Goal: Understand process/instructions: Learn how to perform a task or action

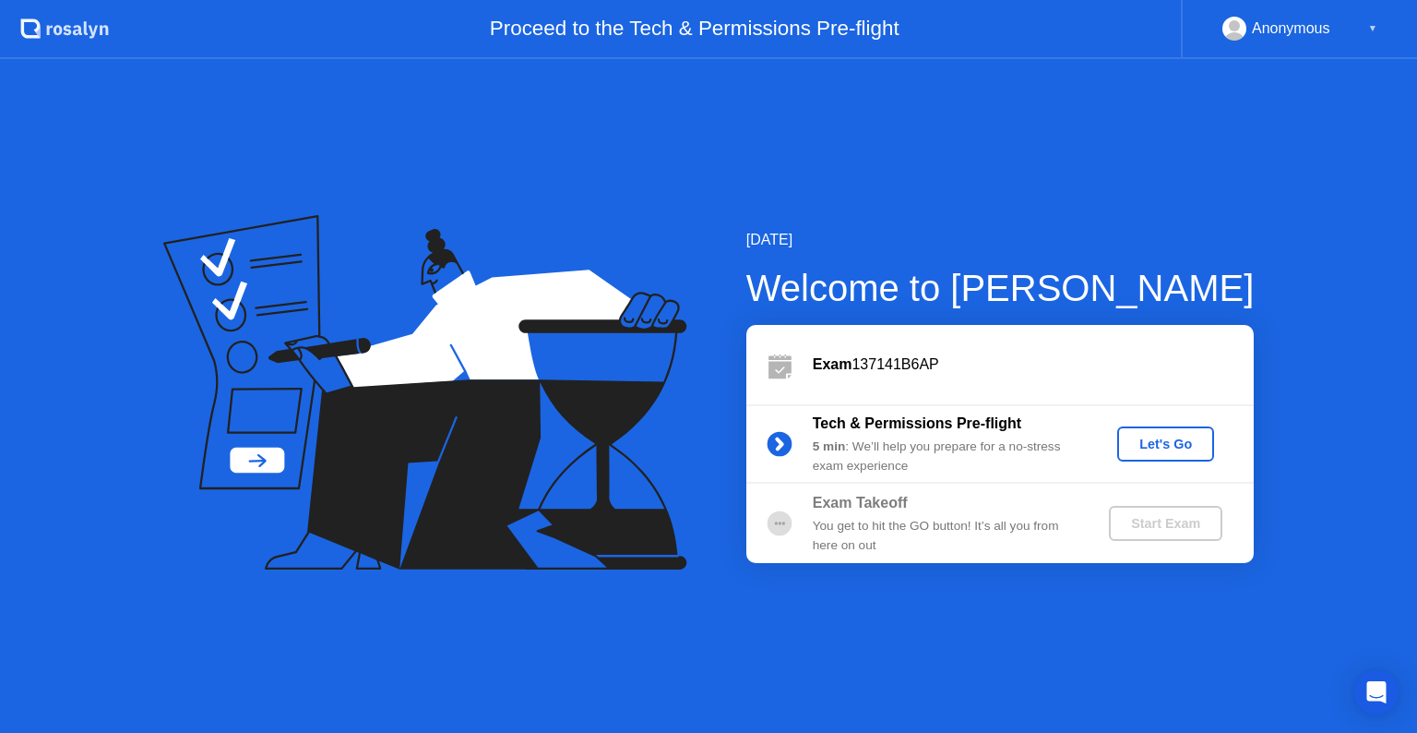
click at [1164, 440] on div "Let's Go" at bounding box center [1166, 443] width 82 height 15
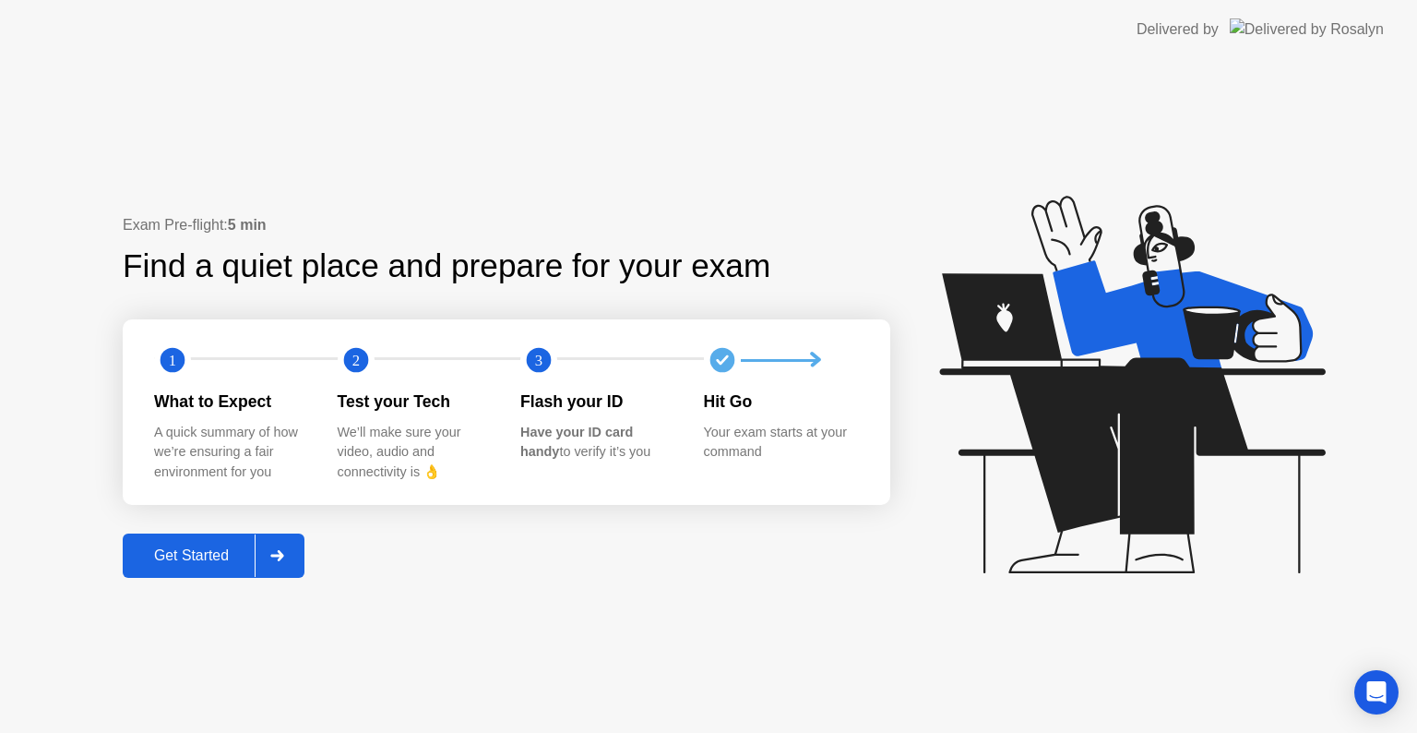
click at [279, 539] on div at bounding box center [277, 555] width 44 height 42
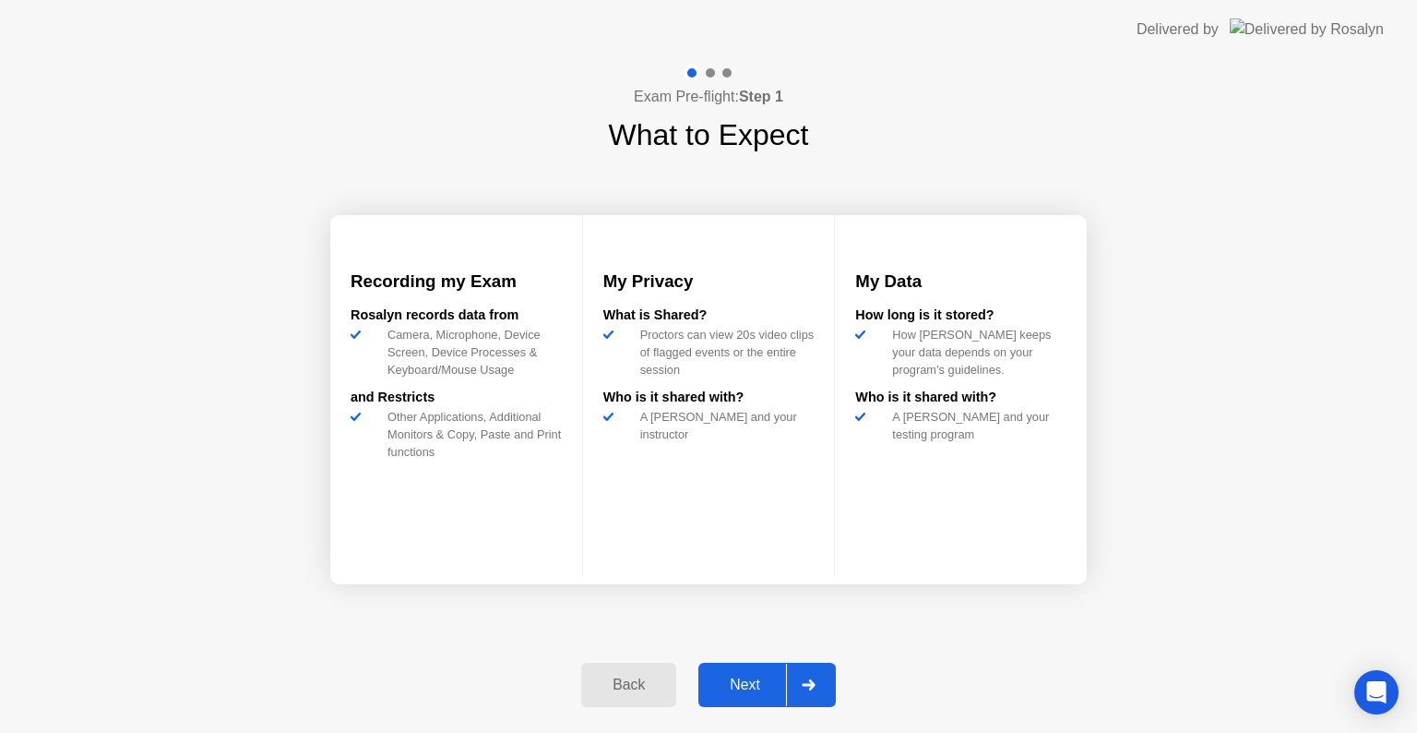
click at [744, 678] on div "Next" at bounding box center [745, 684] width 82 height 17
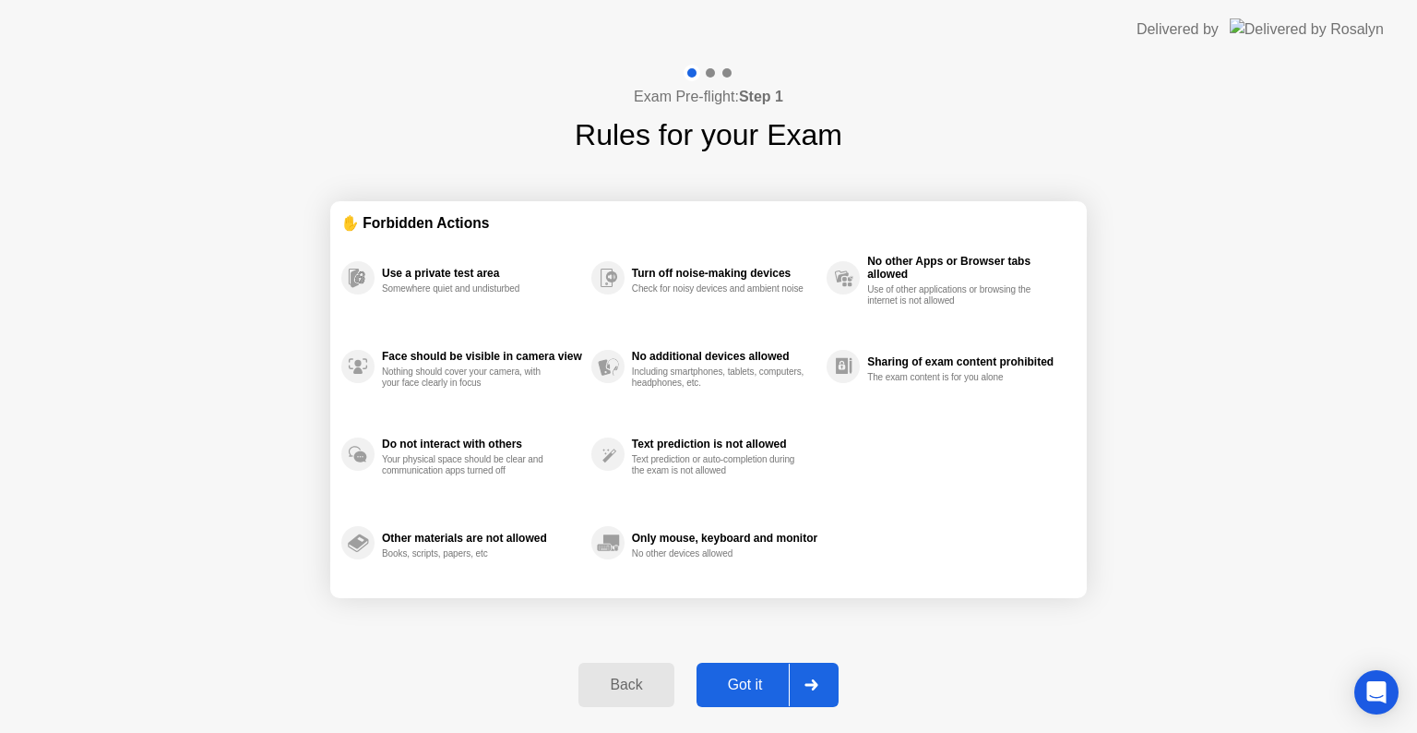
click at [744, 678] on div "Got it" at bounding box center [745, 684] width 87 height 17
select select "Available cameras"
select select "Available speakers"
select select "Available microphones"
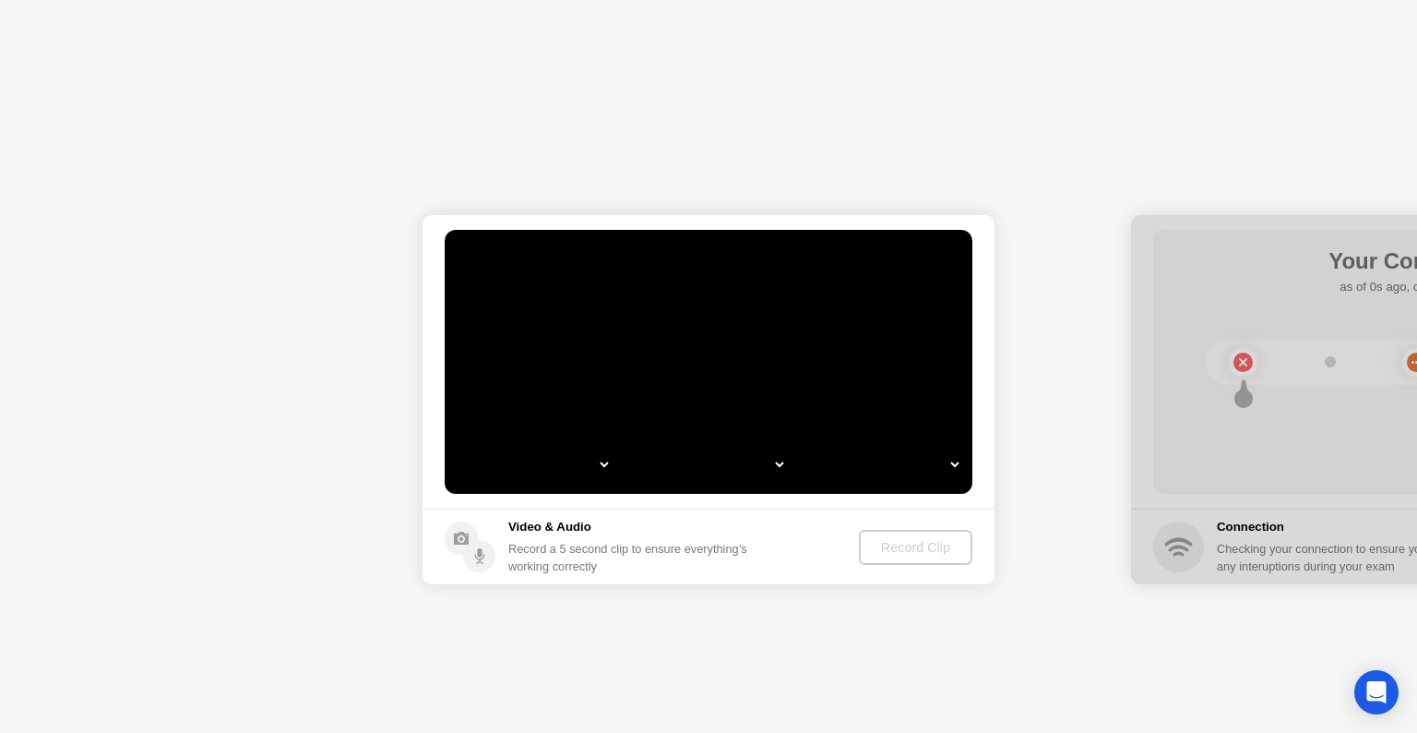
select select "*"
select select "**********"
select select "*******"
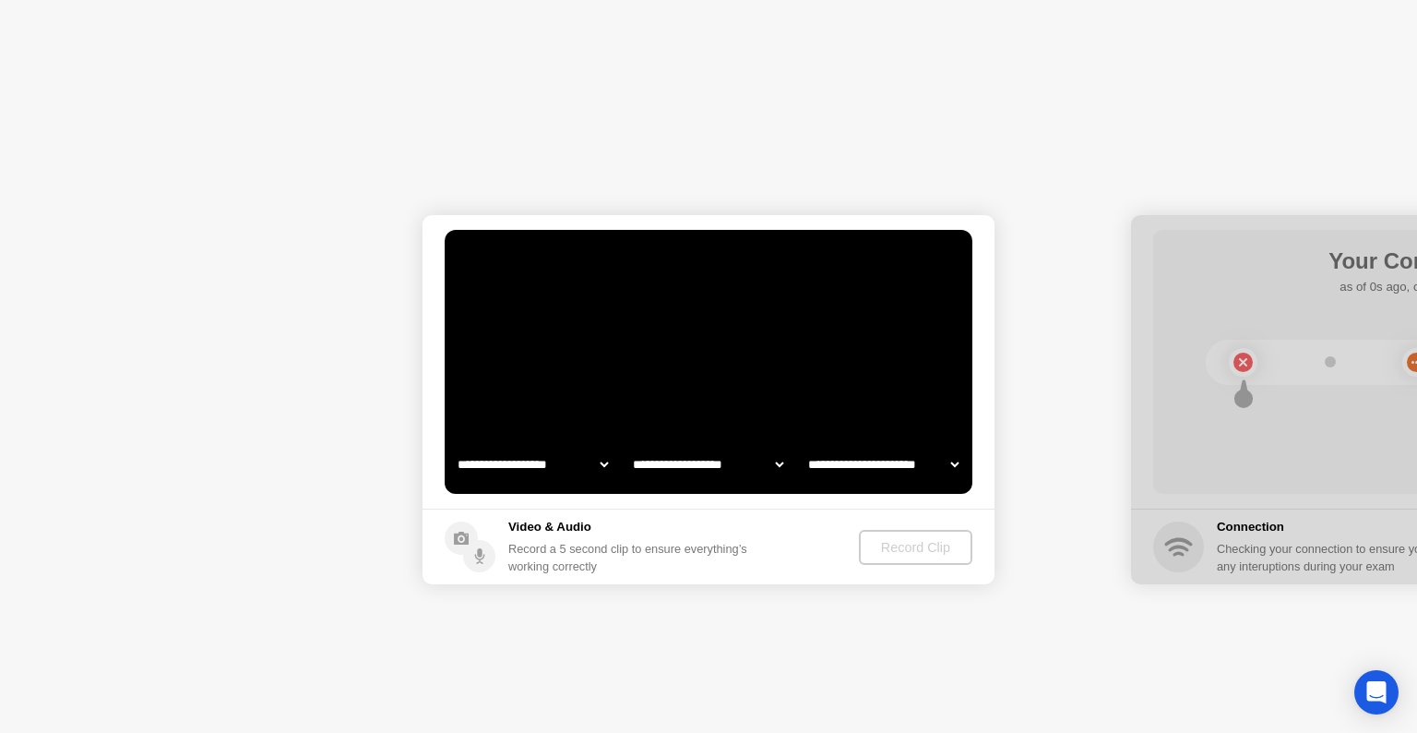
select select "*******"
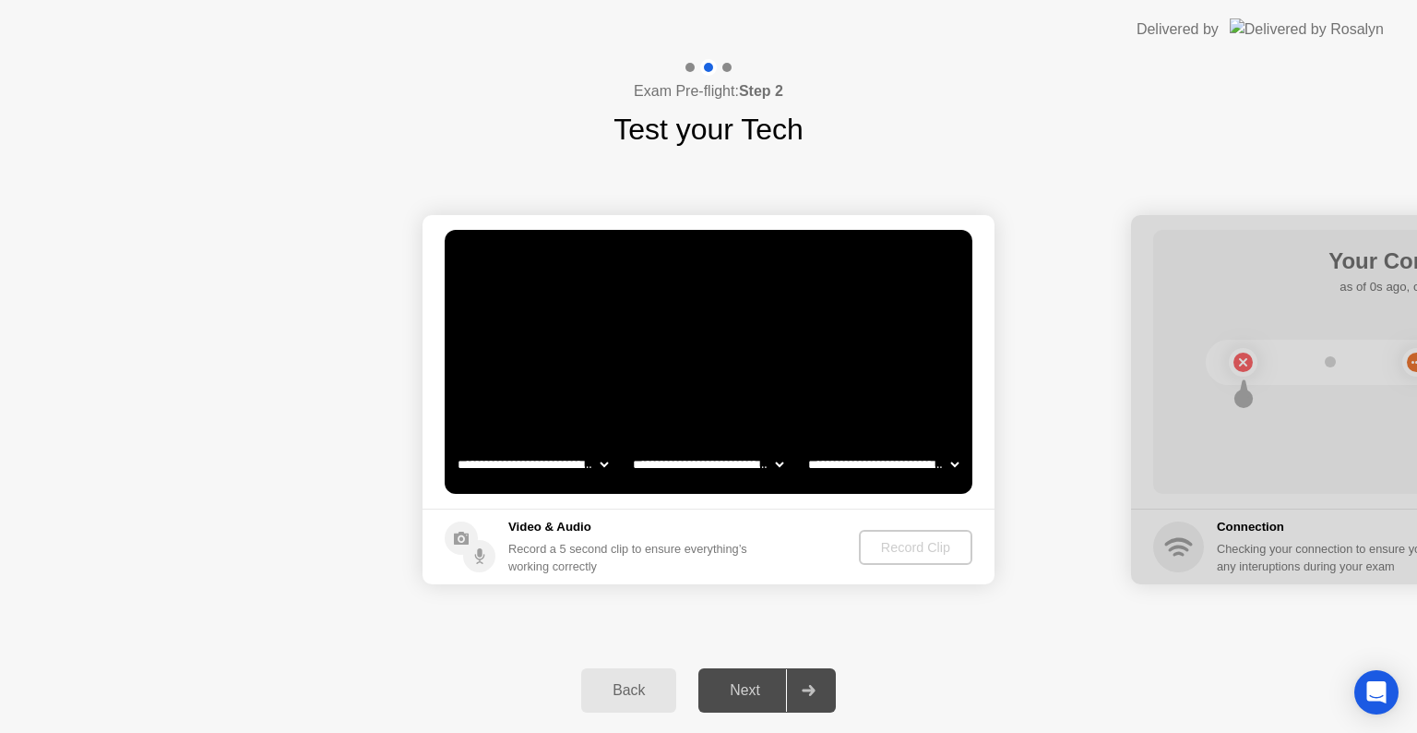
click at [744, 682] on div "Next" at bounding box center [745, 690] width 82 height 17
click at [768, 400] on video at bounding box center [709, 362] width 528 height 264
click at [912, 553] on div "Record Clip" at bounding box center [916, 547] width 99 height 15
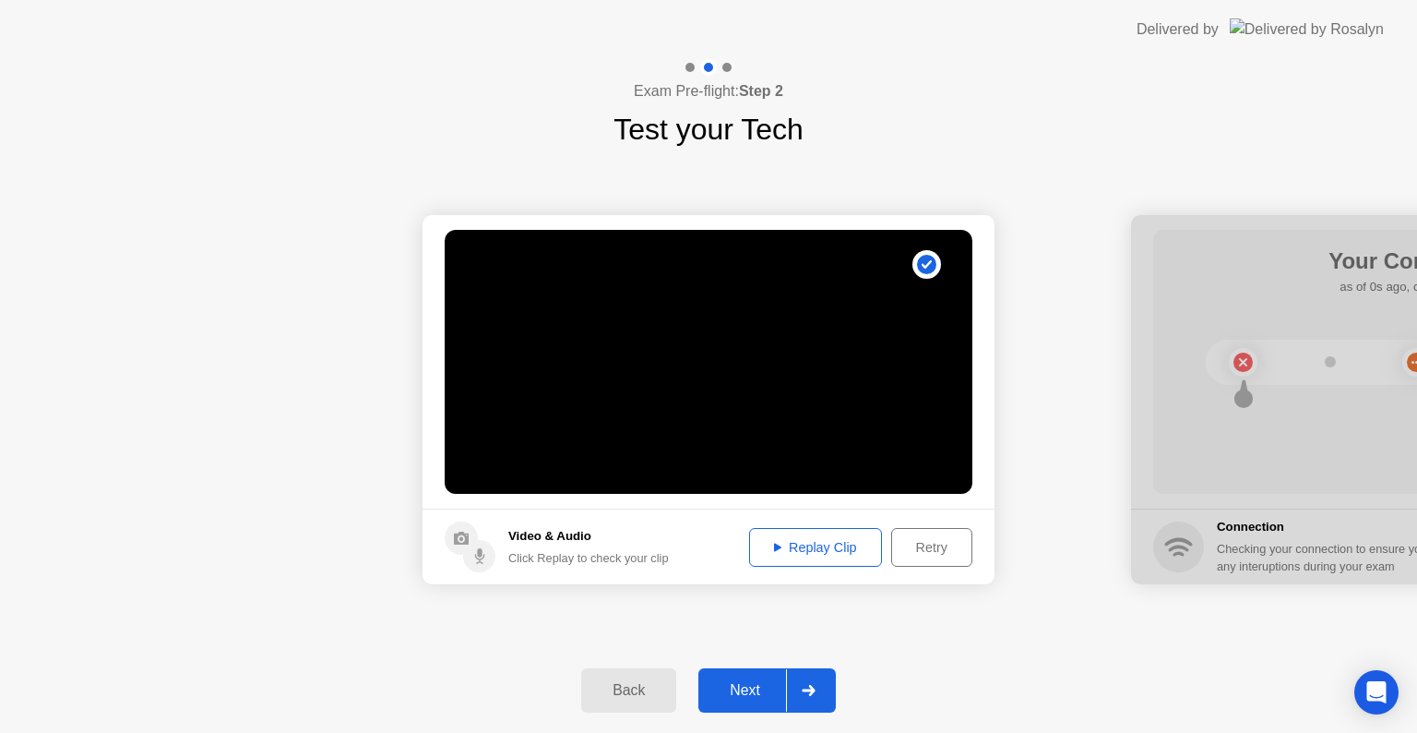
click at [779, 685] on div "Next" at bounding box center [745, 690] width 82 height 17
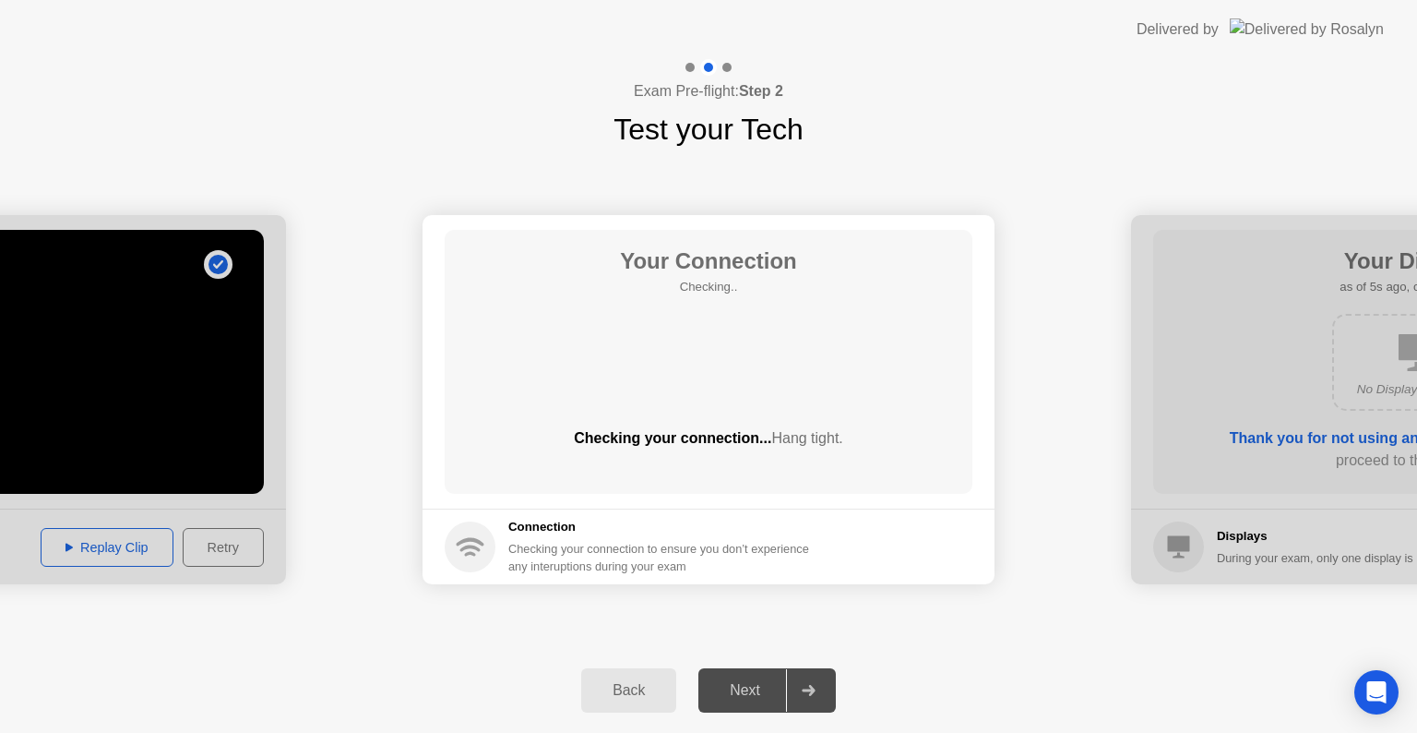
click at [698, 365] on div "Your Connection Checking.. Checking your connection... Hang tight." at bounding box center [709, 362] width 528 height 264
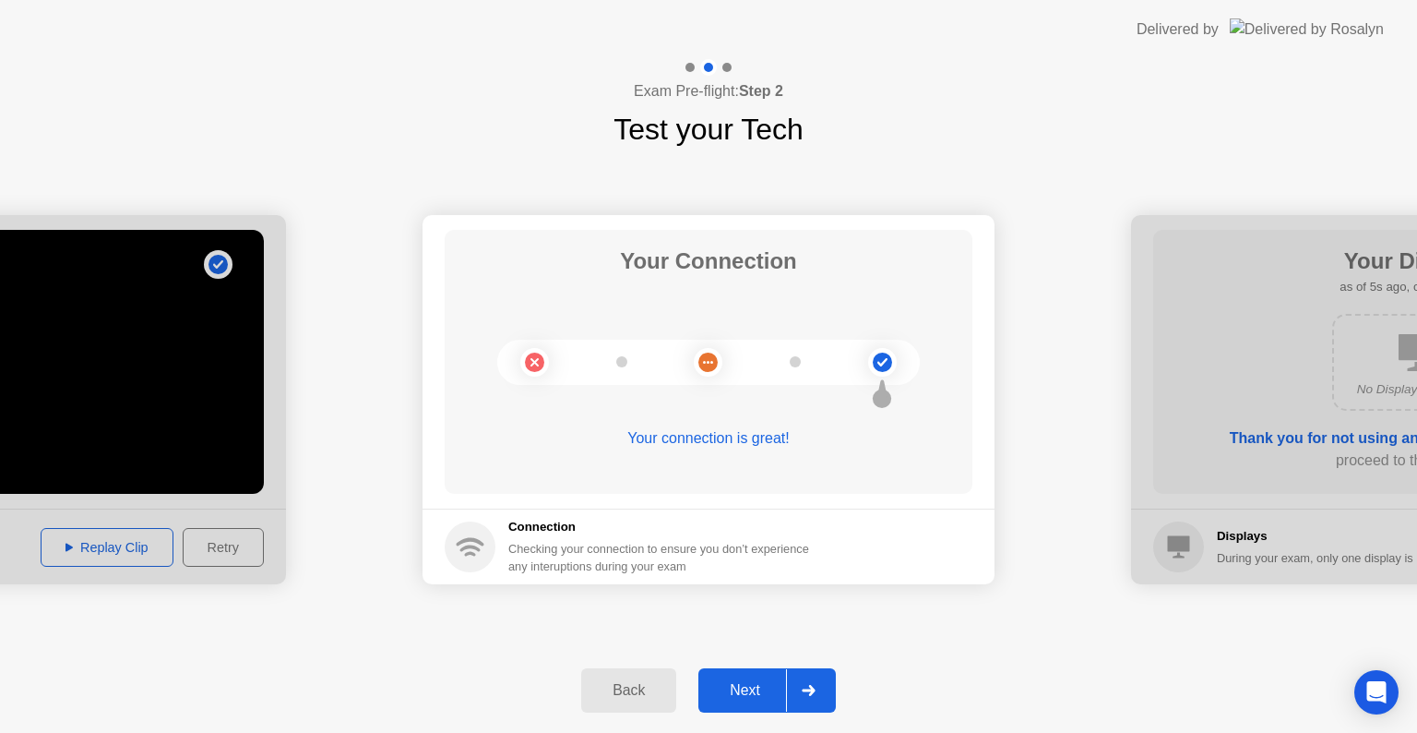
click at [469, 557] on circle at bounding box center [470, 546] width 51 height 51
click at [750, 675] on button "Next" at bounding box center [766, 690] width 137 height 44
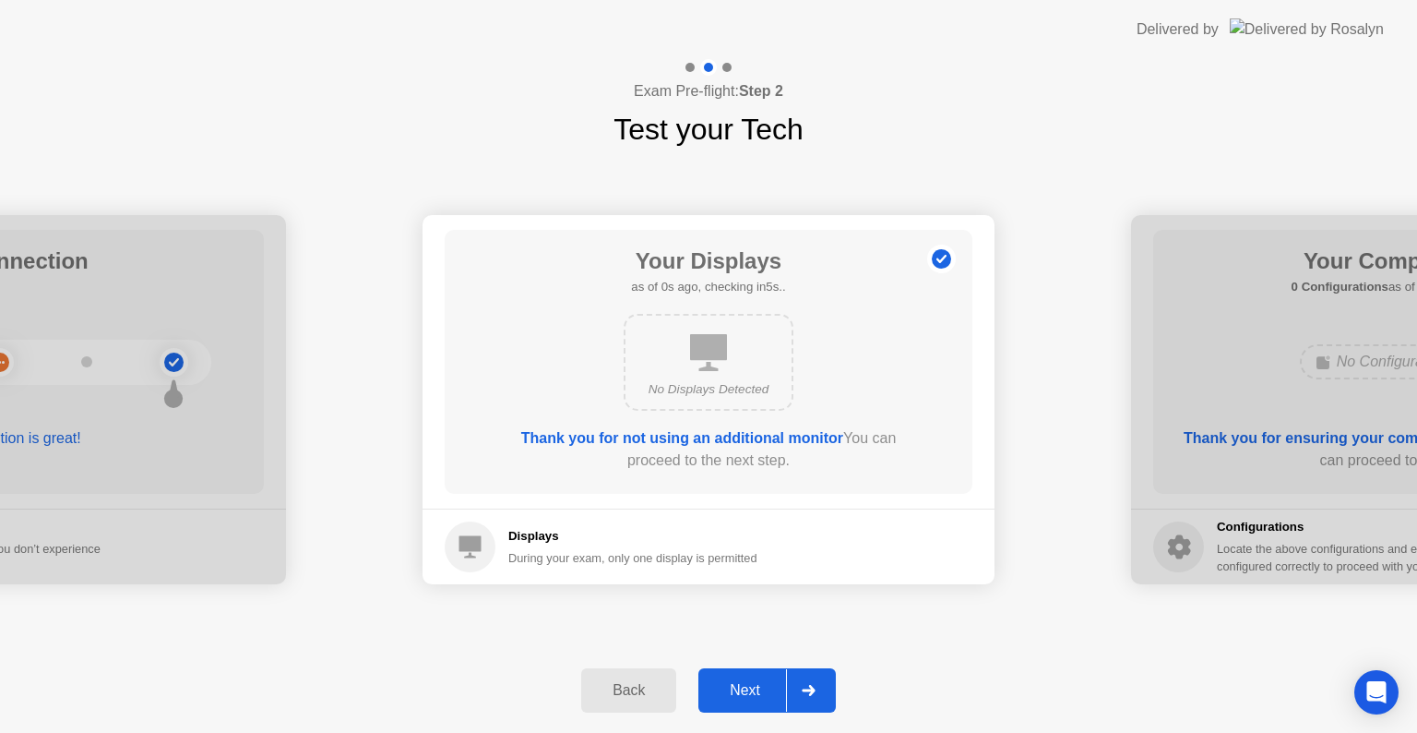
click at [737, 687] on div "Next" at bounding box center [745, 690] width 82 height 17
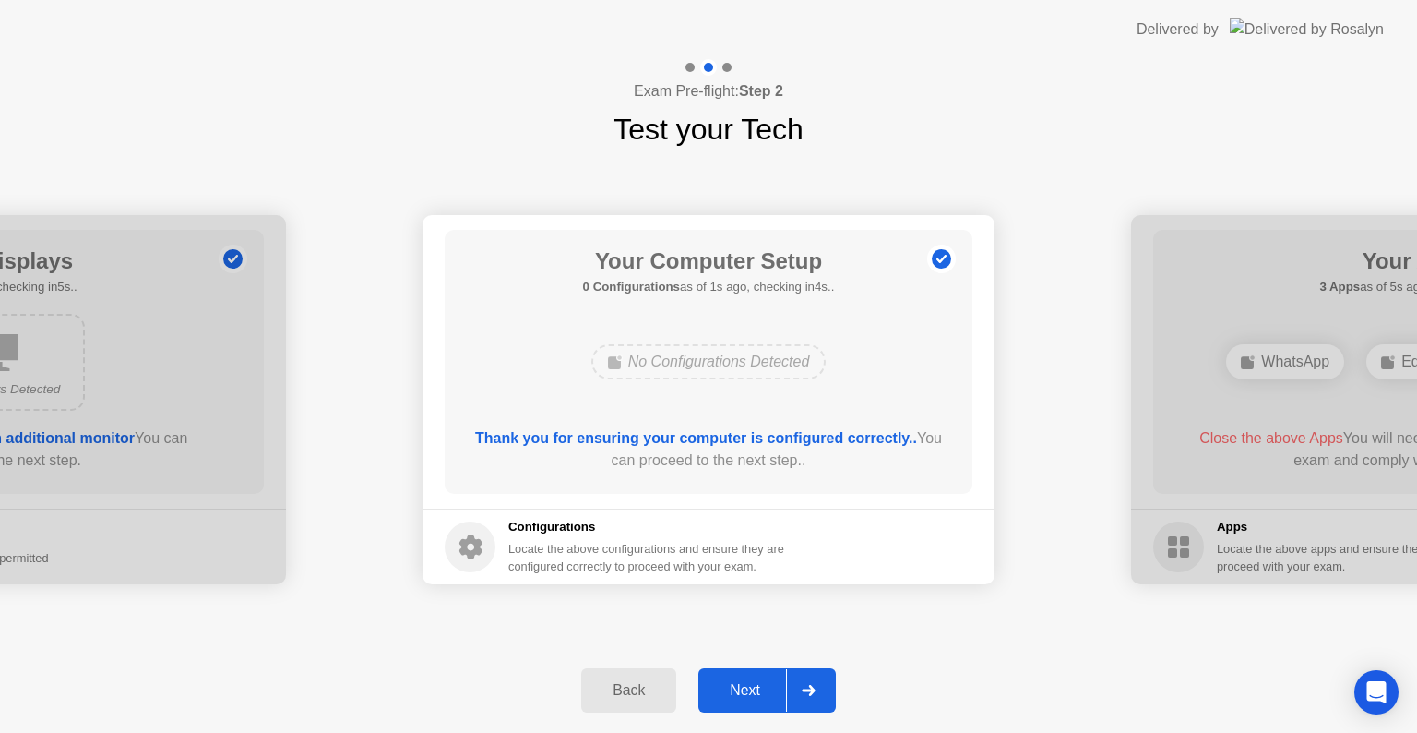
click at [737, 687] on div "Next" at bounding box center [745, 690] width 82 height 17
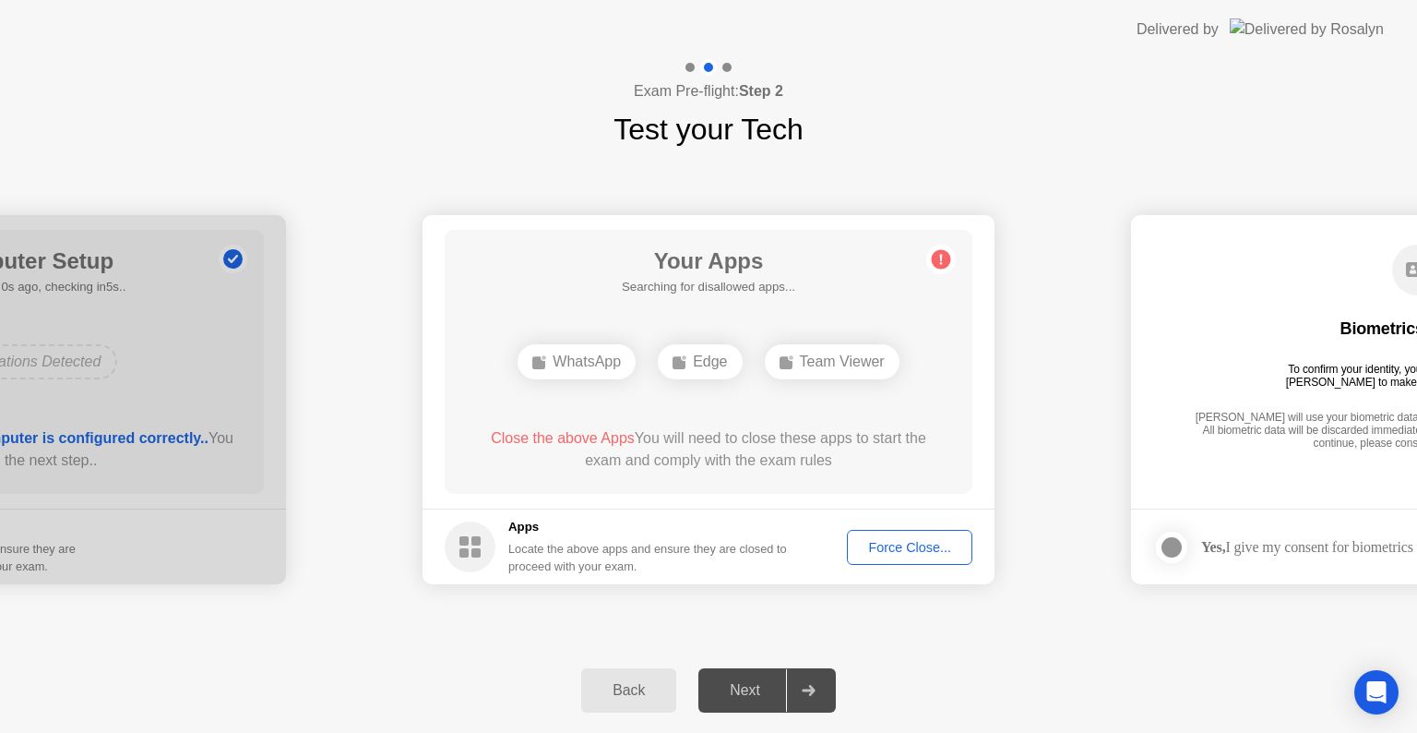
click at [737, 687] on div "Next" at bounding box center [745, 690] width 82 height 17
click at [546, 442] on span "Close the above Apps" at bounding box center [563, 438] width 144 height 16
click at [614, 354] on div "WhatsApp" at bounding box center [577, 361] width 118 height 35
click at [568, 439] on span "Close the above Apps" at bounding box center [563, 438] width 144 height 16
click at [883, 545] on div "Force Close..." at bounding box center [910, 547] width 113 height 15
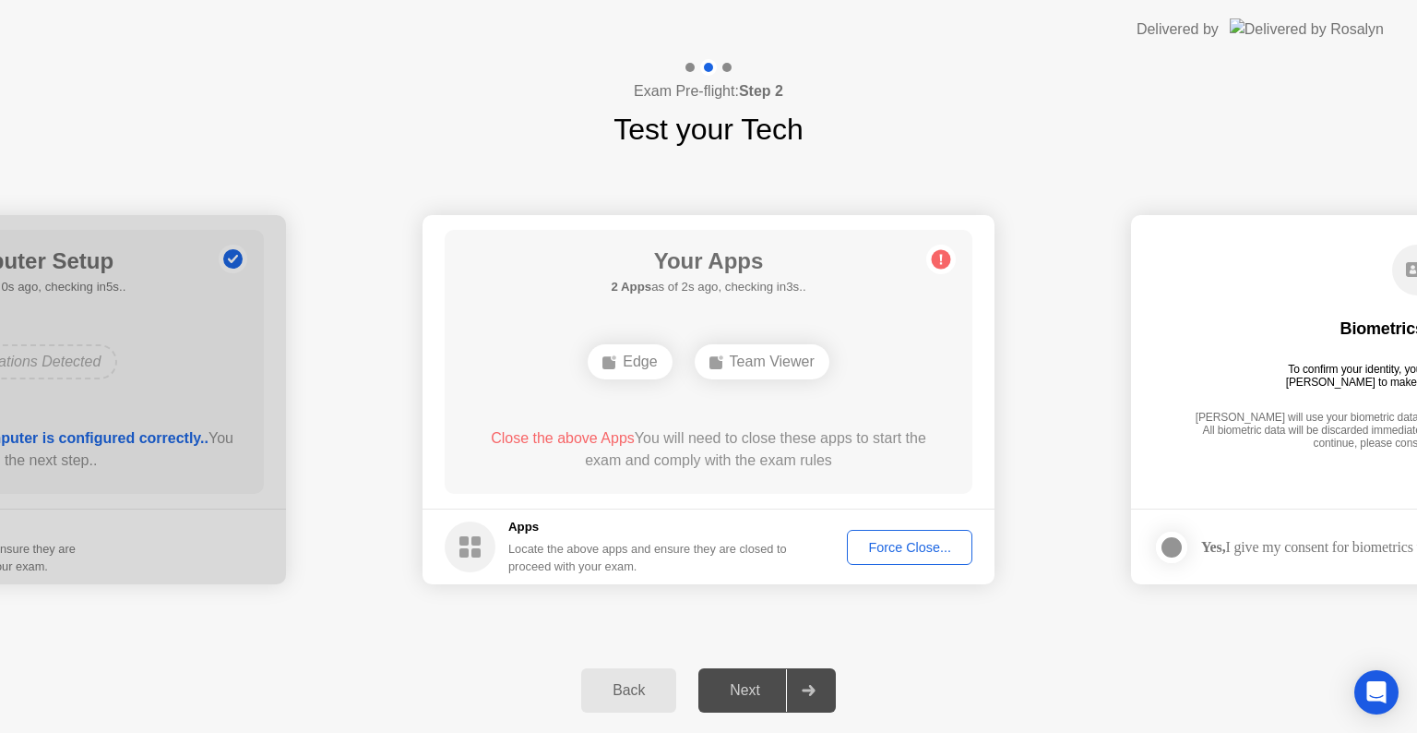
click at [885, 546] on div "Force Close..." at bounding box center [910, 547] width 113 height 15
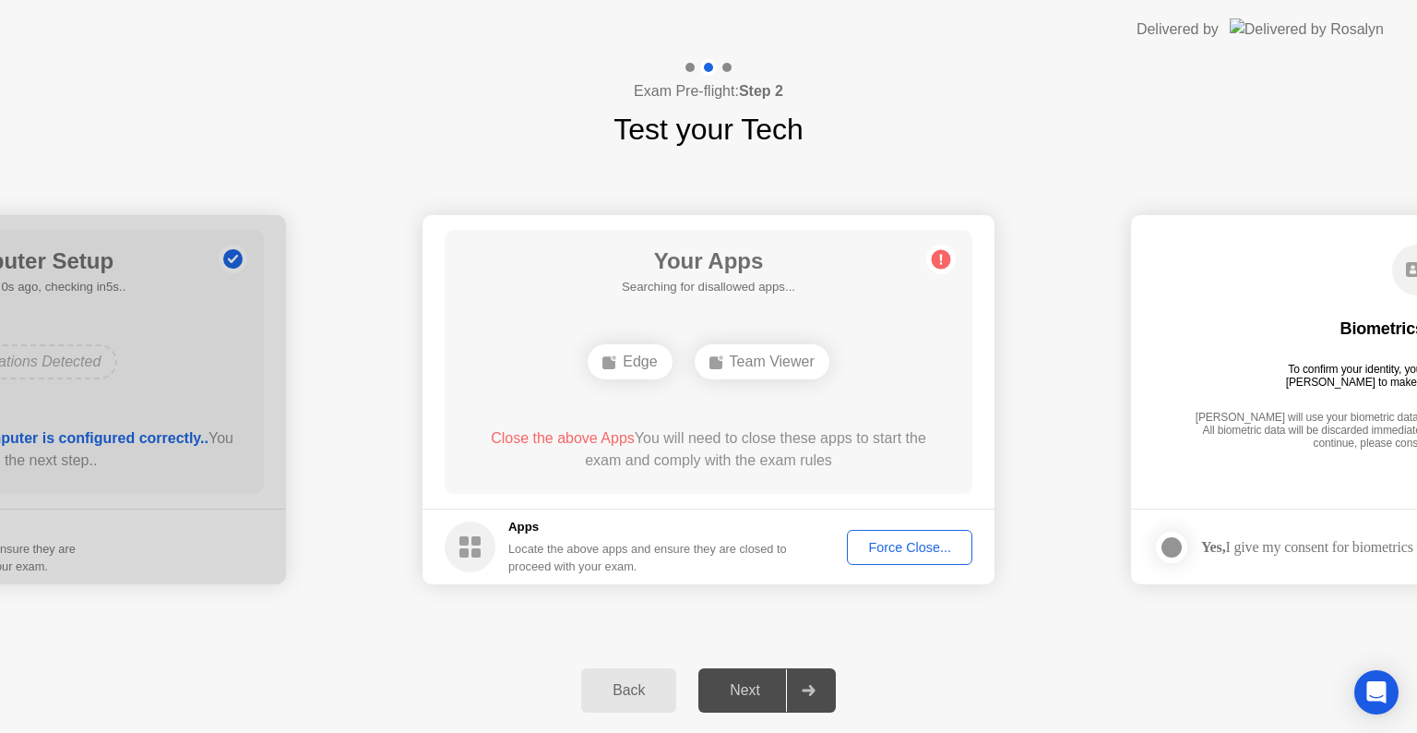
click at [891, 545] on div "Force Close..." at bounding box center [910, 547] width 113 height 15
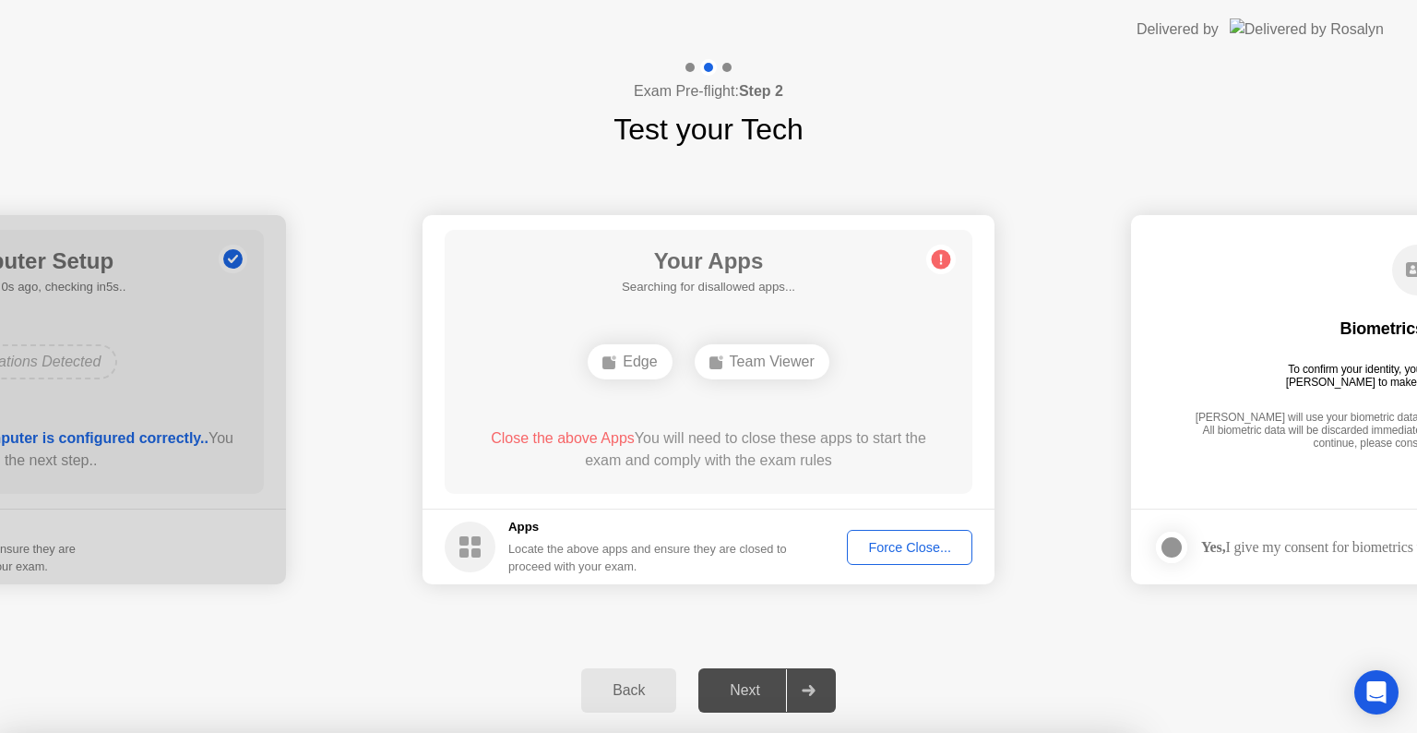
click at [1038, 732] on div at bounding box center [708, 733] width 1417 height 0
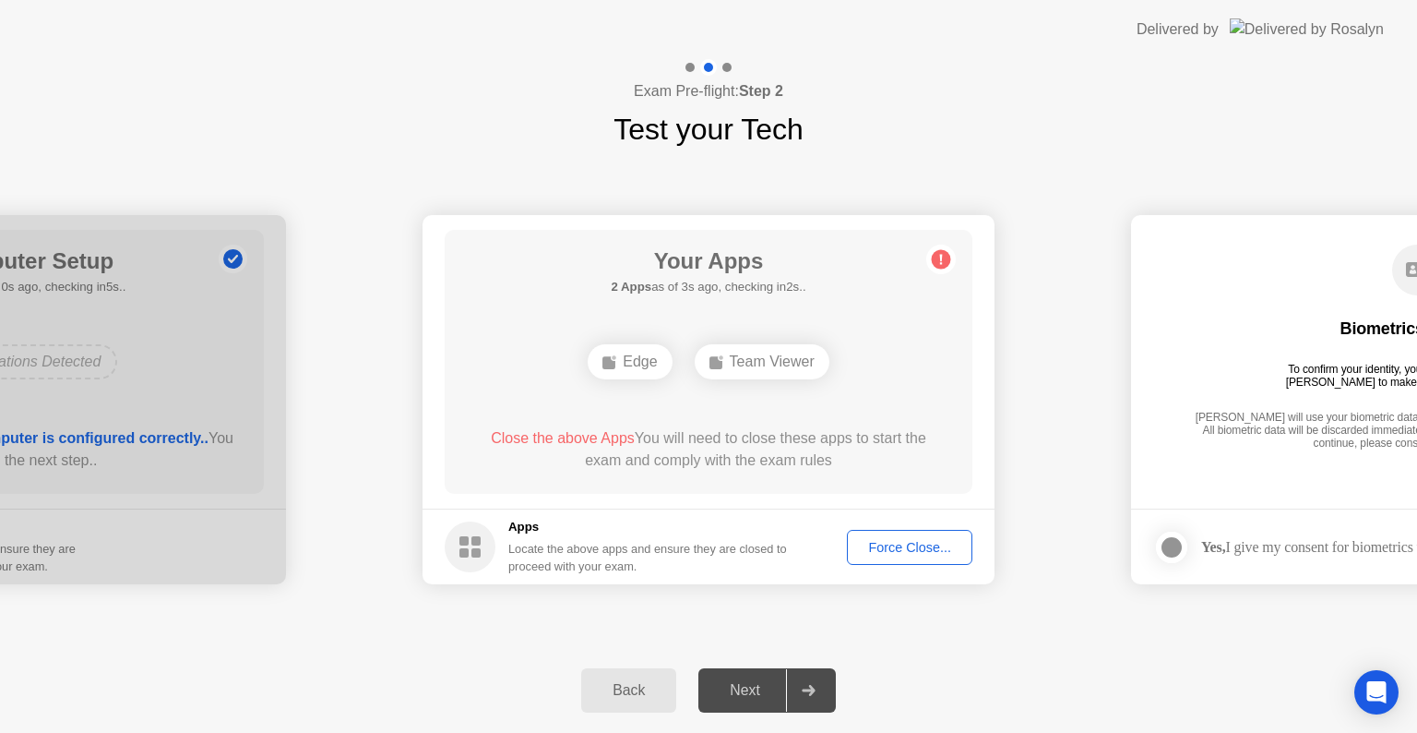
click at [737, 697] on div "Next" at bounding box center [745, 690] width 82 height 17
click at [942, 262] on circle at bounding box center [941, 259] width 19 height 19
click at [941, 264] on circle at bounding box center [941, 259] width 19 height 19
click at [575, 432] on span "Close the above Apps" at bounding box center [563, 438] width 144 height 16
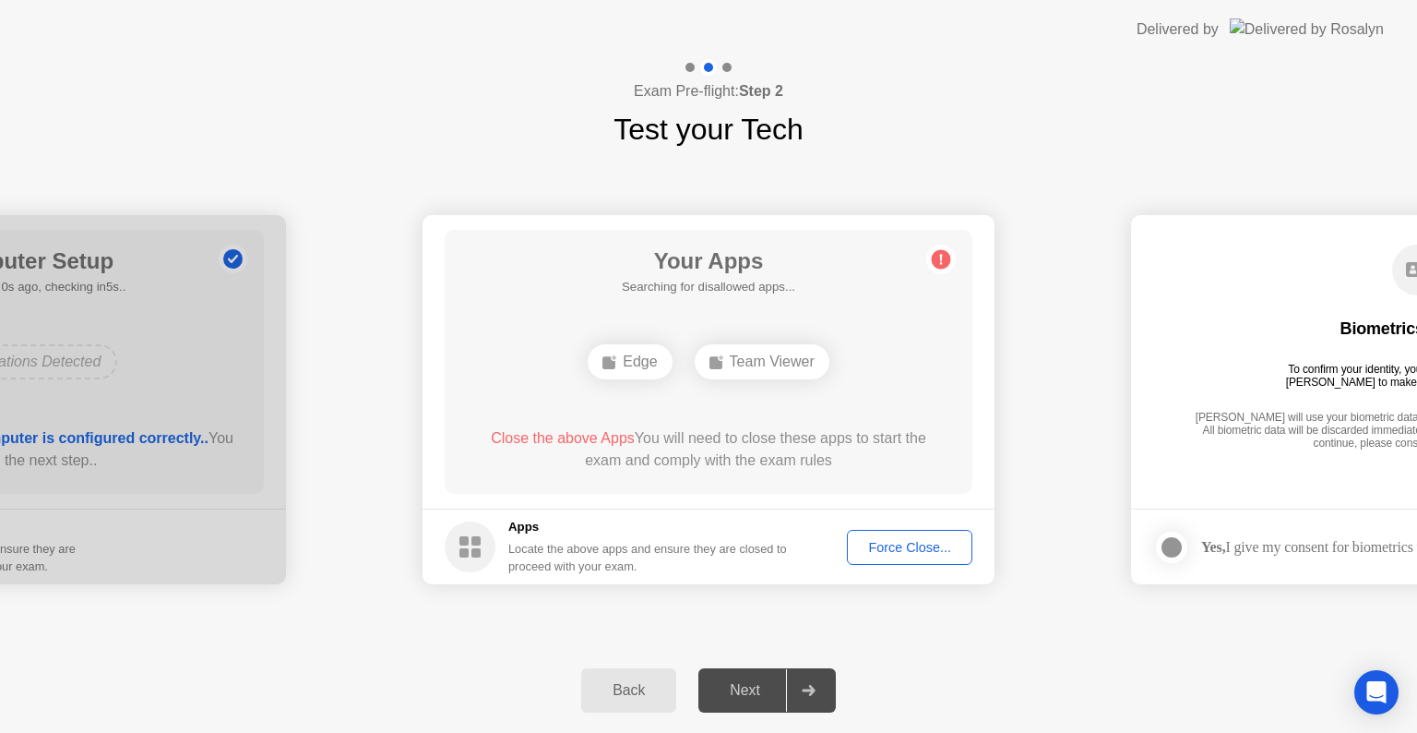
click at [575, 432] on span "Close the above Apps" at bounding box center [563, 438] width 144 height 16
click at [942, 265] on circle at bounding box center [941, 259] width 19 height 19
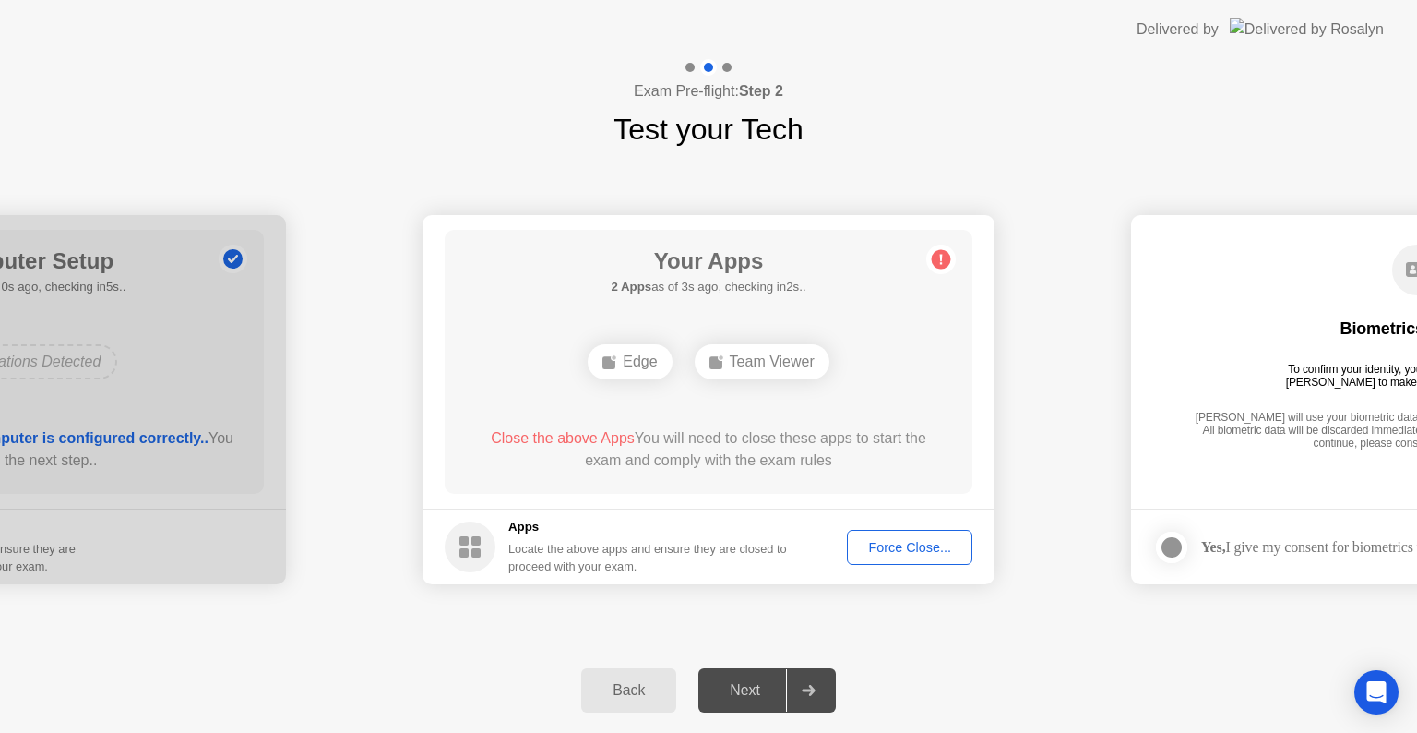
click at [901, 548] on div "Force Close..." at bounding box center [910, 547] width 113 height 15
